Goal: Subscribe to service/newsletter

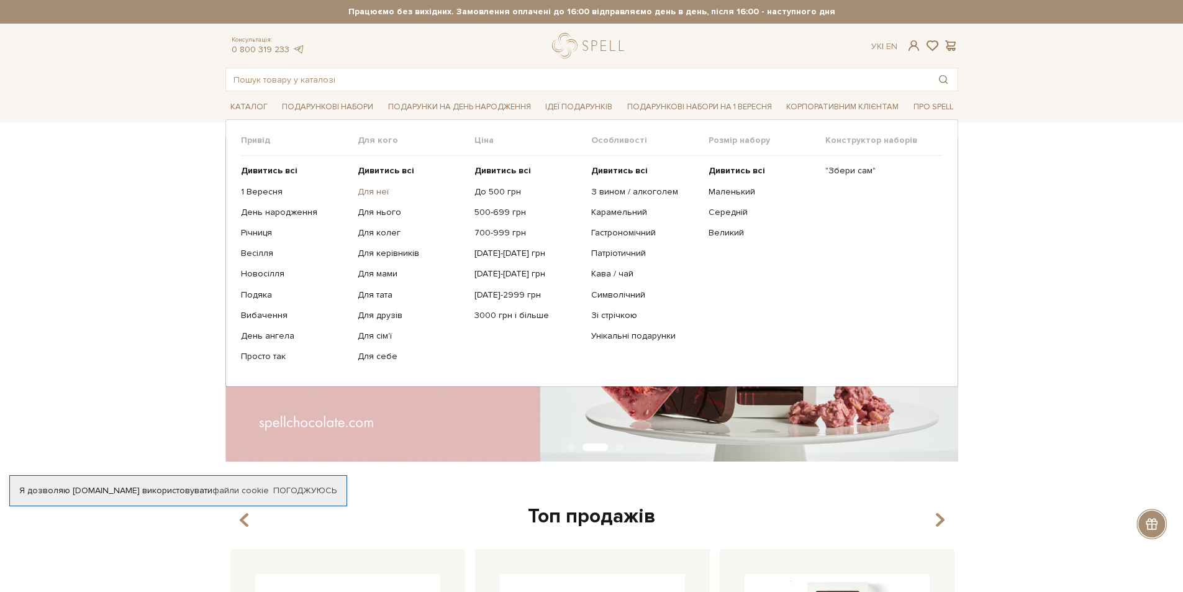
click at [385, 186] on link "Для неї" at bounding box center [411, 191] width 107 height 11
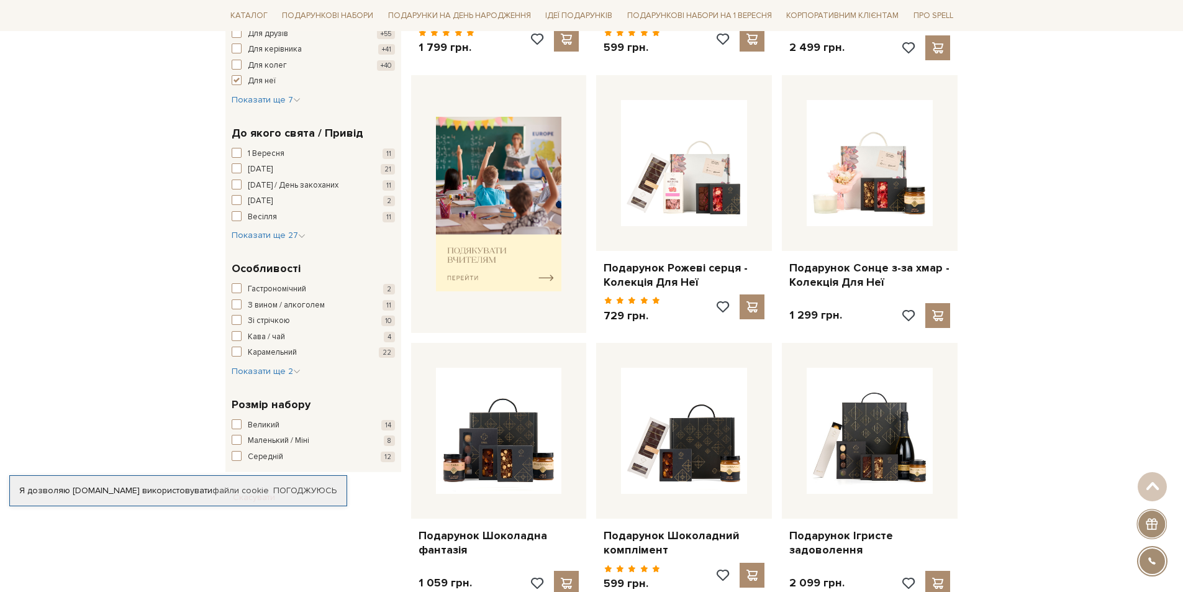
scroll to position [435, 0]
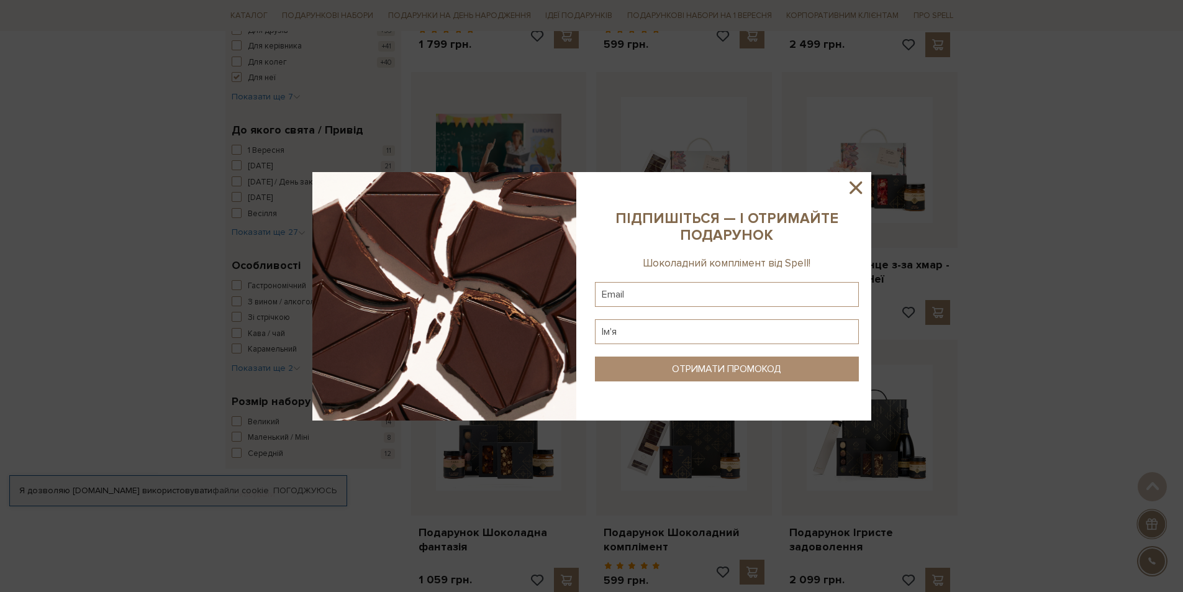
click at [853, 189] on icon at bounding box center [855, 187] width 12 height 12
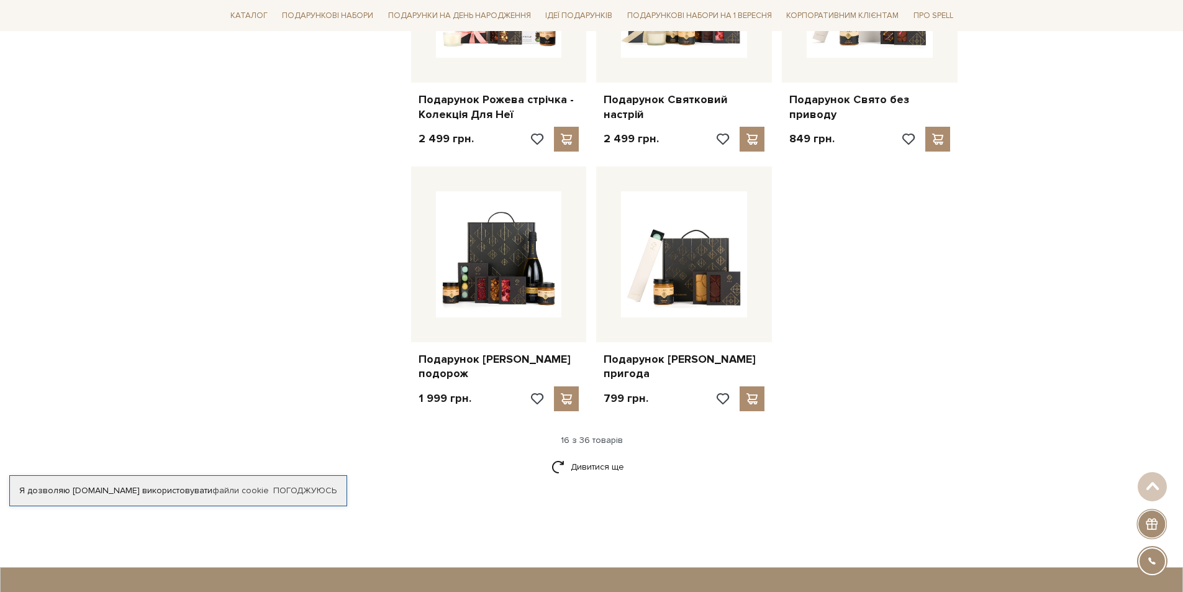
scroll to position [1366, 0]
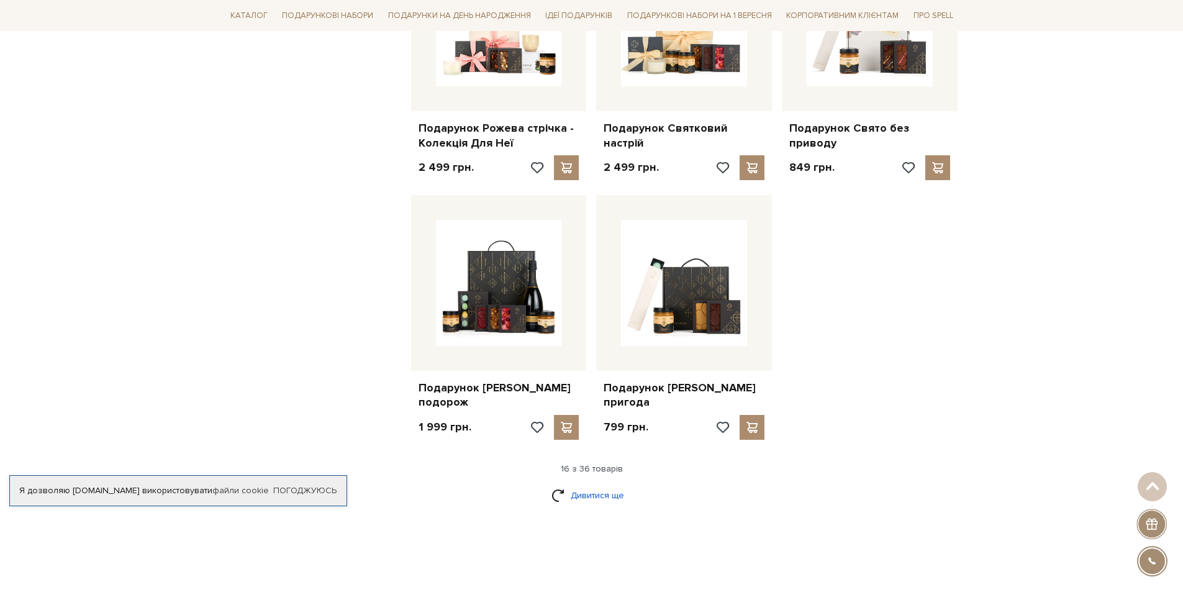
click at [599, 485] on link "Дивитися ще" at bounding box center [591, 495] width 81 height 22
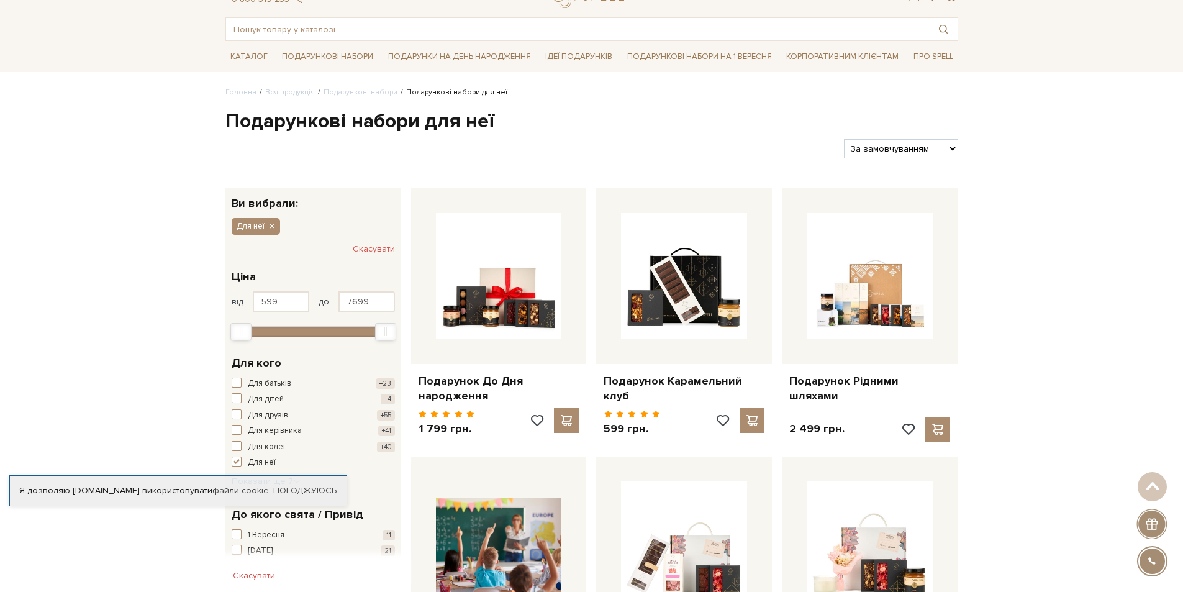
scroll to position [0, 0]
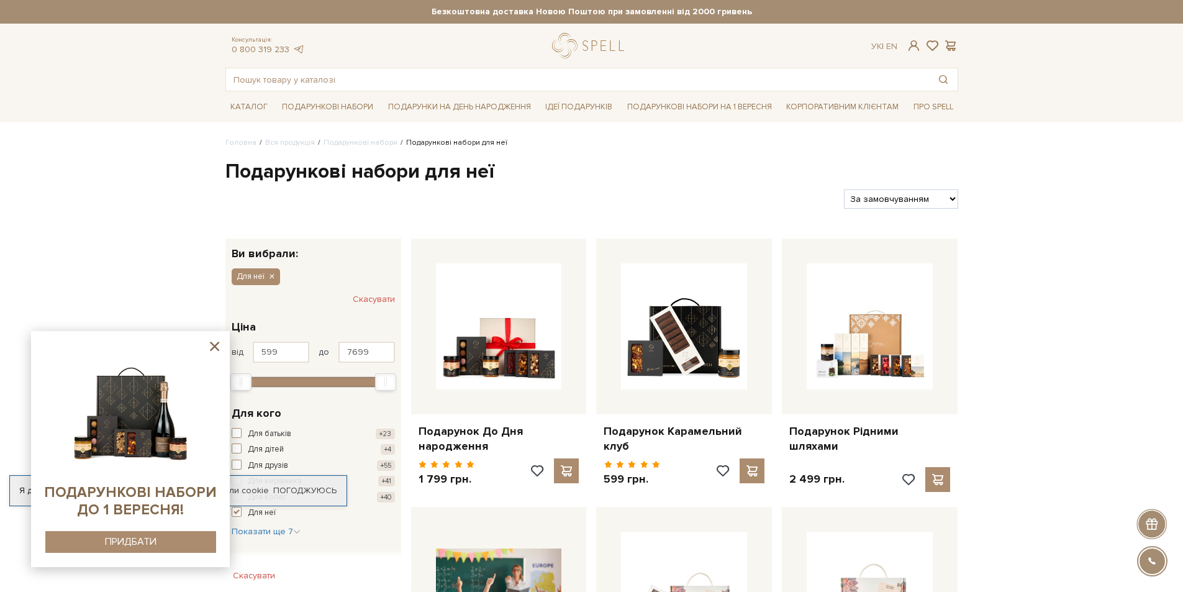
click at [214, 342] on icon at bounding box center [215, 346] width 16 height 16
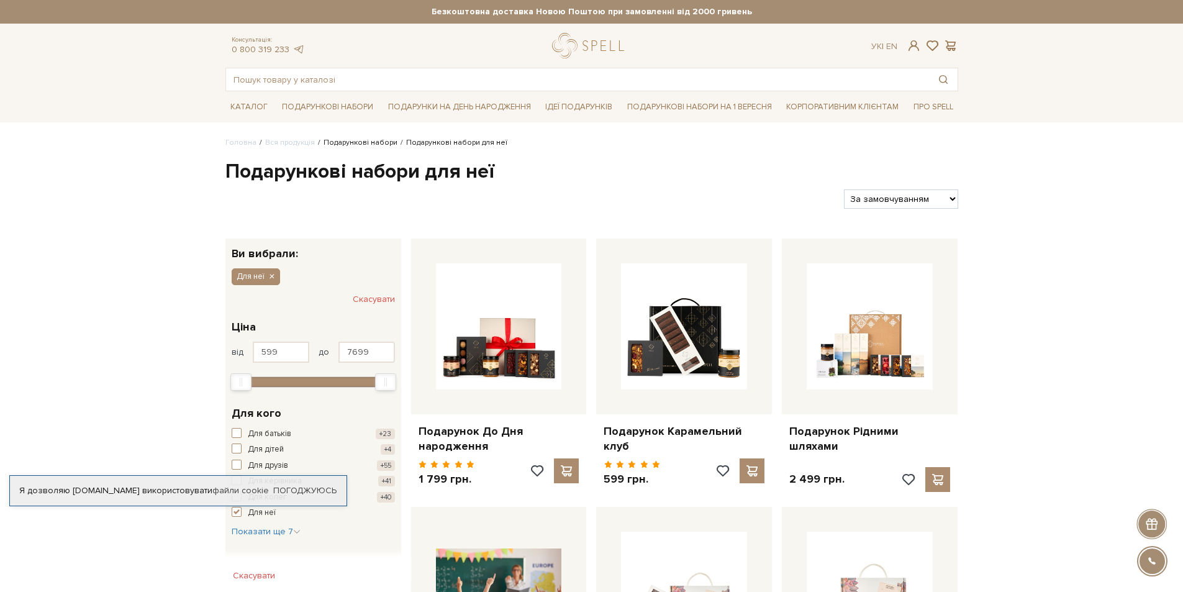
click at [349, 147] on link "Подарункові набори" at bounding box center [361, 142] width 74 height 9
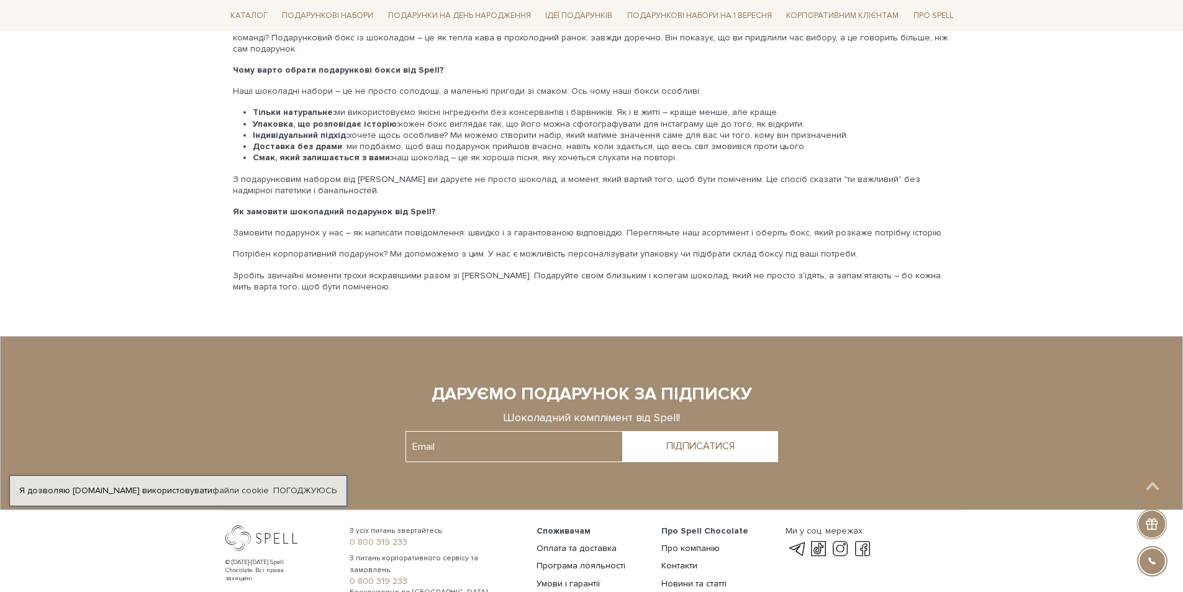
scroll to position [2082, 0]
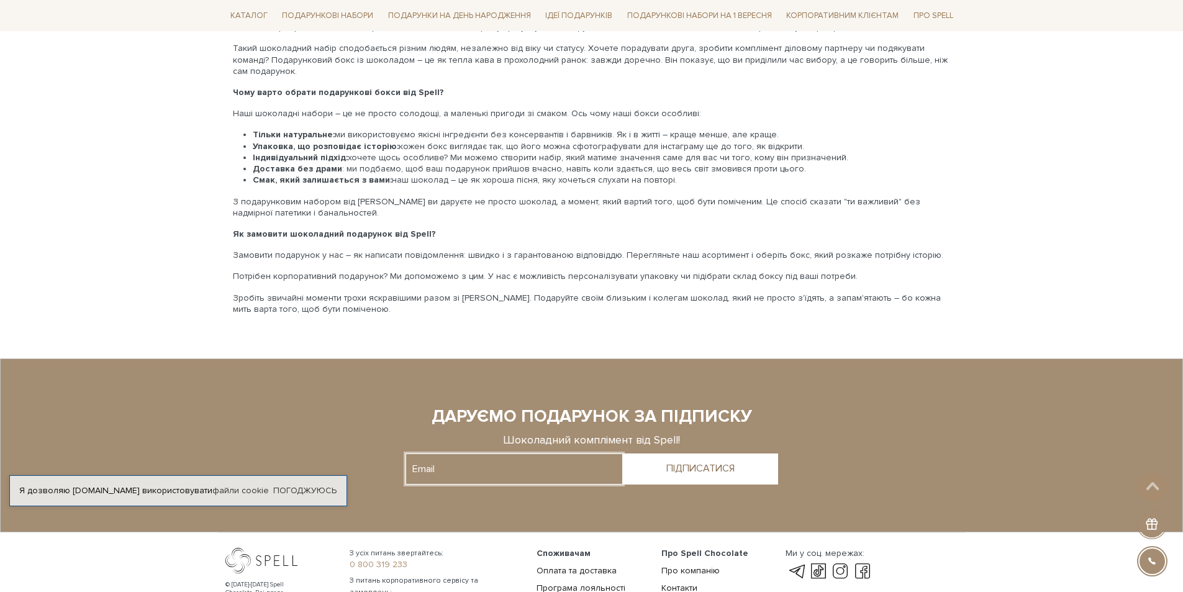
click at [455, 458] on input "text" at bounding box center [513, 468] width 217 height 31
type input "irynakmytsyak@gmail.com"
click at [707, 463] on div "ПІДПИСАТИСЯ" at bounding box center [700, 469] width 68 height 12
